Goal: Navigation & Orientation: Understand site structure

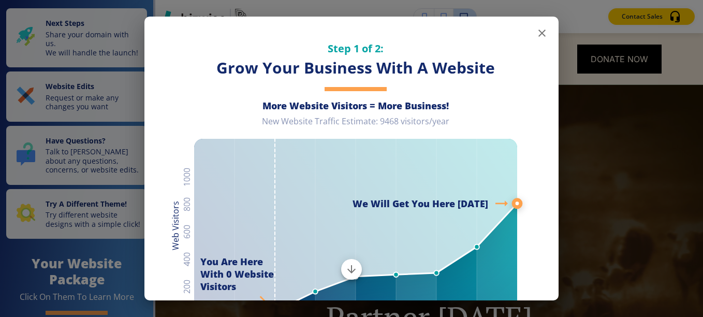
click at [539, 34] on icon "button" at bounding box center [542, 33] width 12 height 12
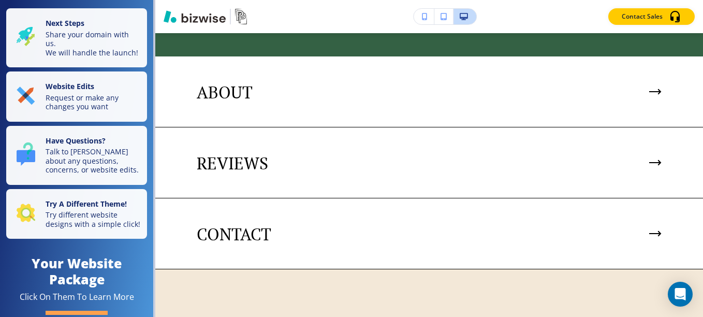
scroll to position [2234, 0]
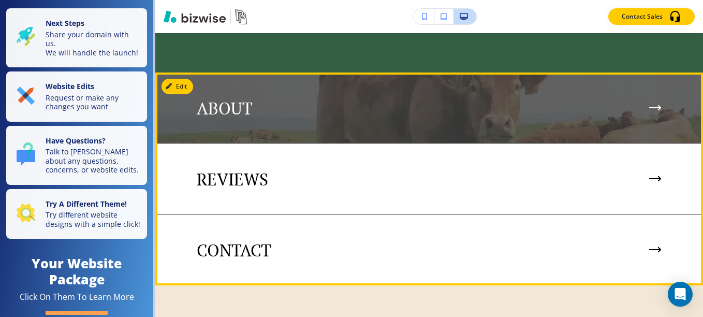
click at [273, 98] on div "ABOUT" at bounding box center [429, 108] width 465 height 20
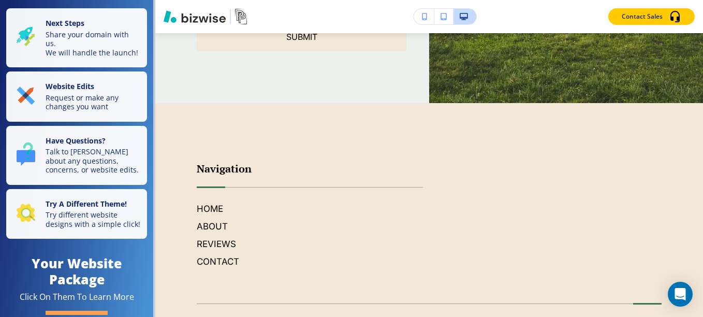
scroll to position [1686, 0]
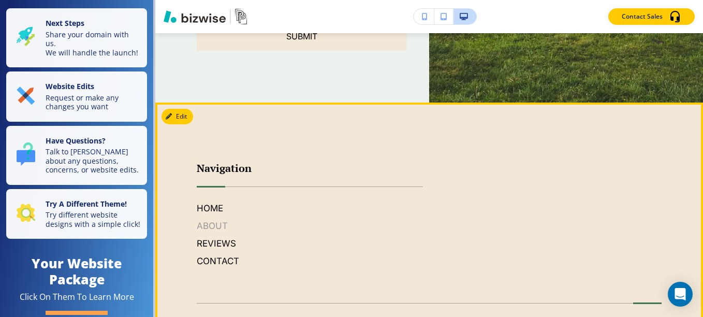
click at [216, 231] on h6 "ABOUT" at bounding box center [310, 225] width 226 height 13
click at [214, 227] on h6 "ABOUT" at bounding box center [310, 225] width 226 height 13
click at [217, 259] on h6 "CONTACT" at bounding box center [310, 260] width 226 height 13
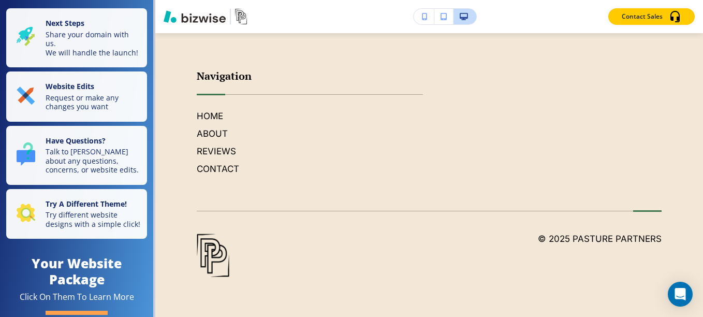
scroll to position [1865, 0]
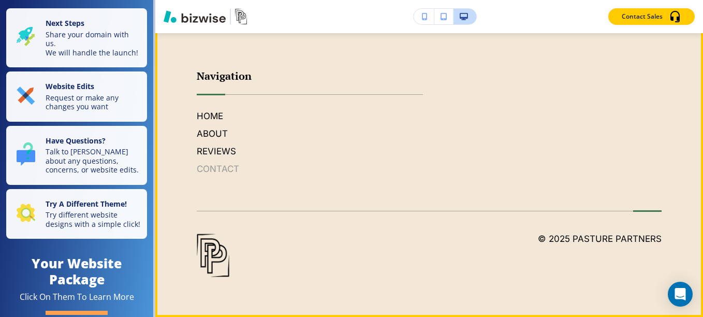
click at [210, 174] on h6 "CONTACT" at bounding box center [310, 168] width 226 height 13
click at [214, 158] on h6 "REVIEWS" at bounding box center [310, 150] width 226 height 13
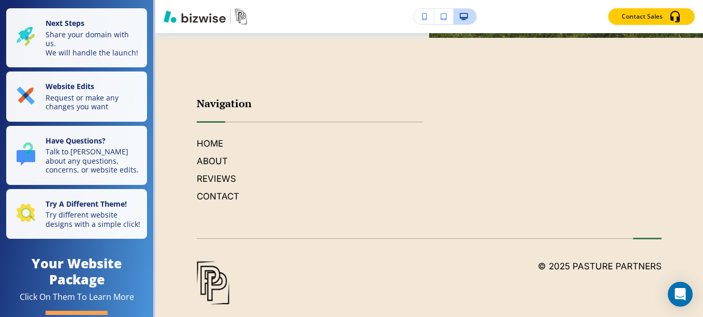
scroll to position [2509, 0]
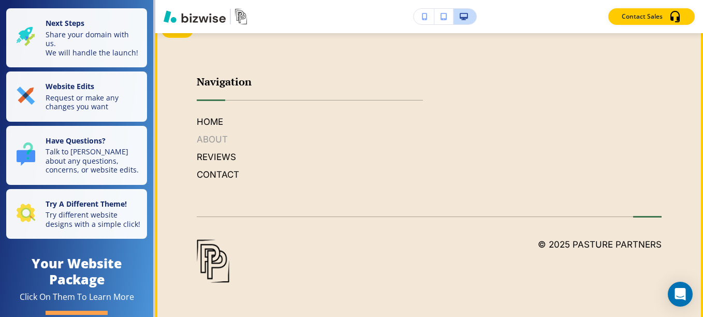
click at [210, 141] on h6 "ABOUT" at bounding box center [310, 138] width 226 height 13
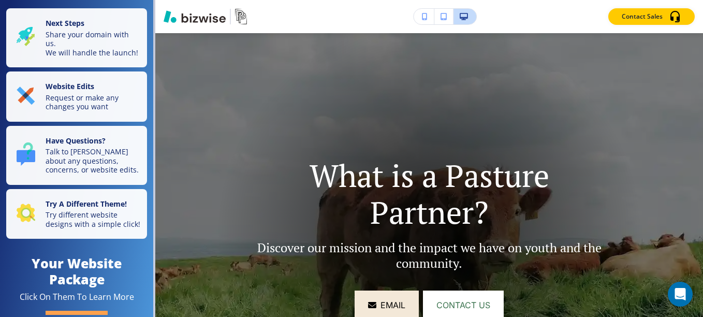
scroll to position [0, 0]
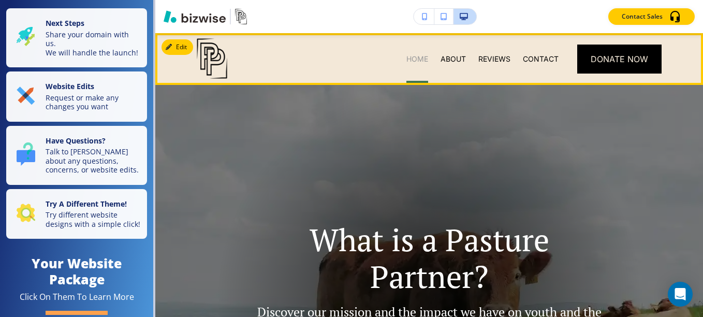
click at [407, 61] on p "HOME" at bounding box center [417, 59] width 22 height 10
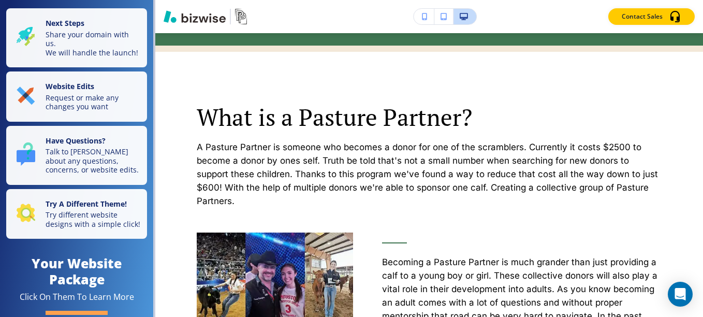
scroll to position [542, 0]
